Goal: Use online tool/utility

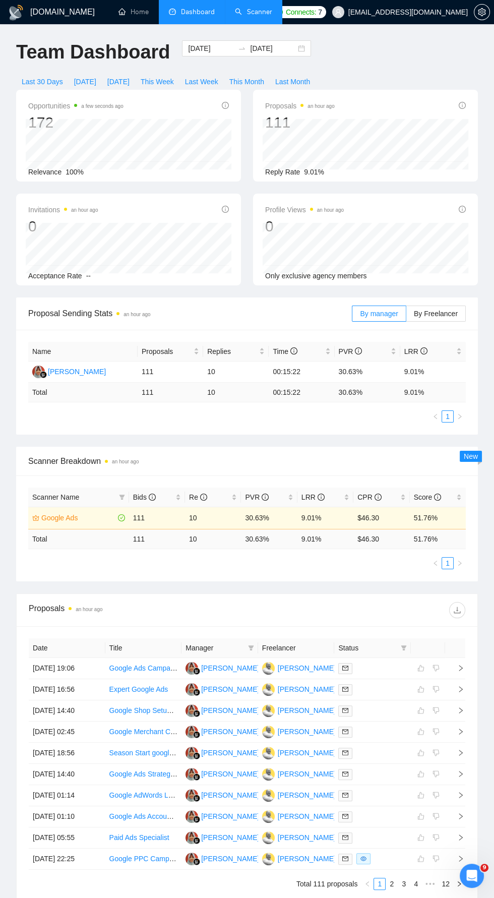
click at [254, 10] on link "Scanner" at bounding box center [253, 12] width 37 height 9
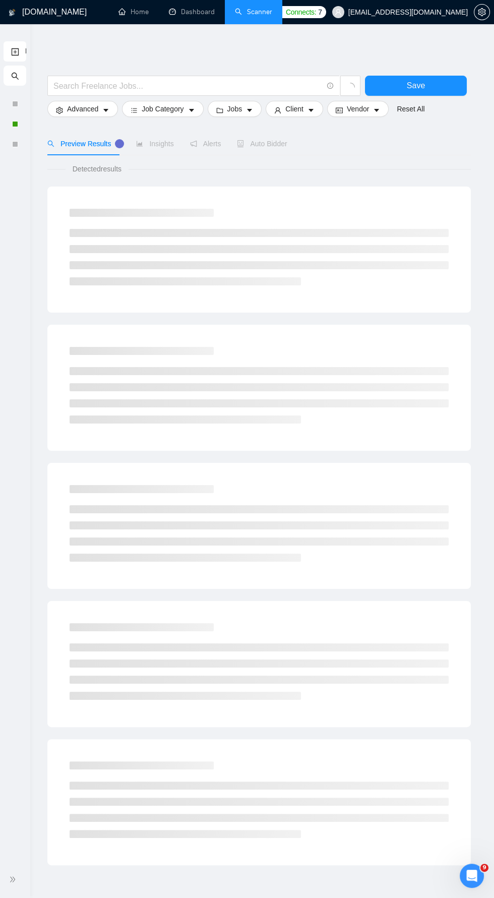
click at [16, 875] on span "double-right" at bounding box center [14, 879] width 10 height 10
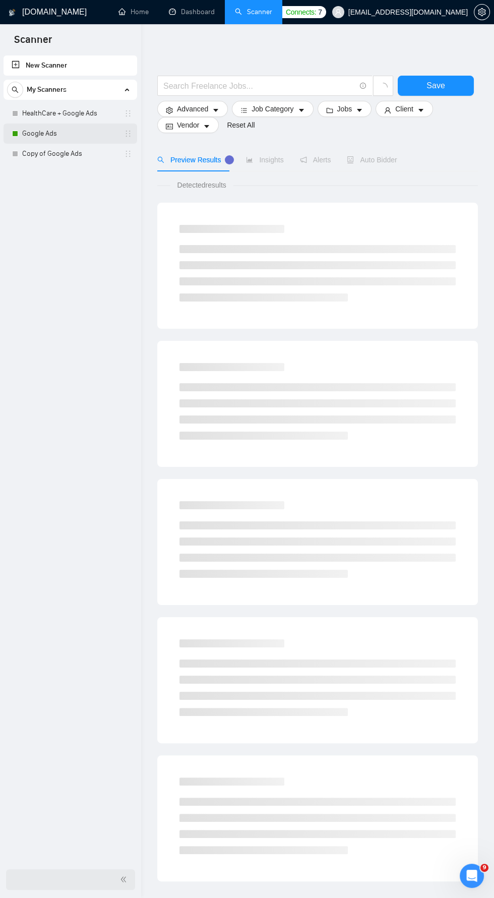
click at [52, 136] on link "Google Ads" at bounding box center [70, 134] width 96 height 20
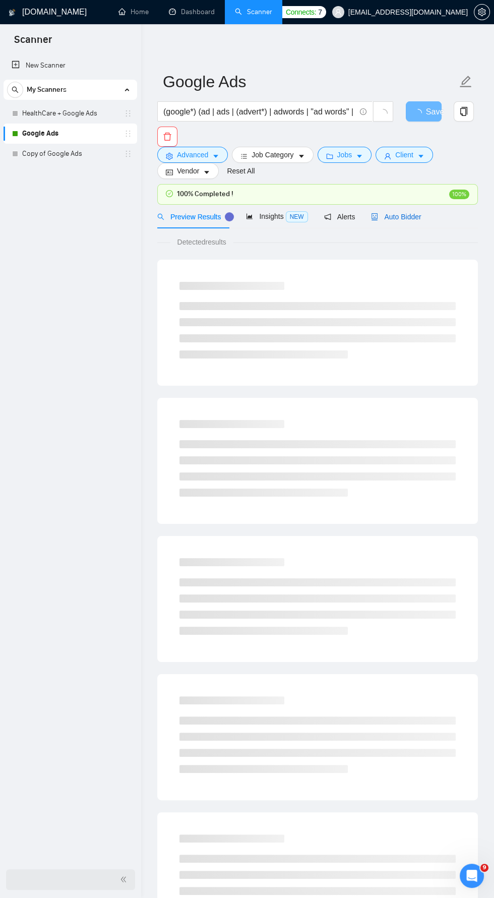
click at [399, 214] on span "Auto Bidder" at bounding box center [396, 217] width 50 height 8
